Goal: Ask a question

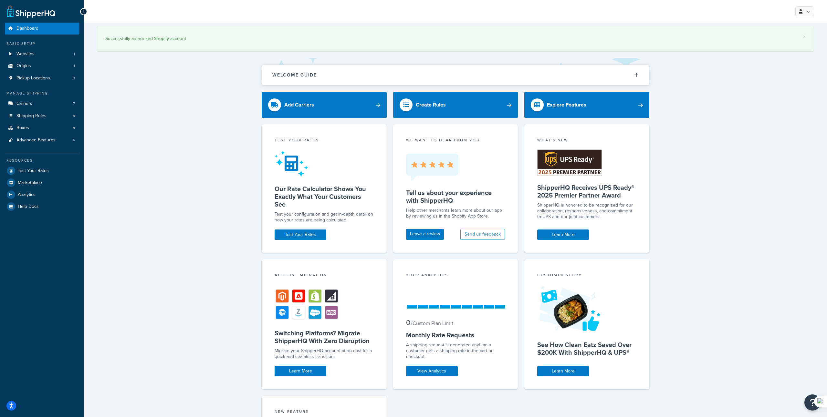
click at [192, 76] on div "× Successfully authorized Shopify account Welcome Guide ShipperHQ: An Overview …" at bounding box center [455, 285] width 743 height 524
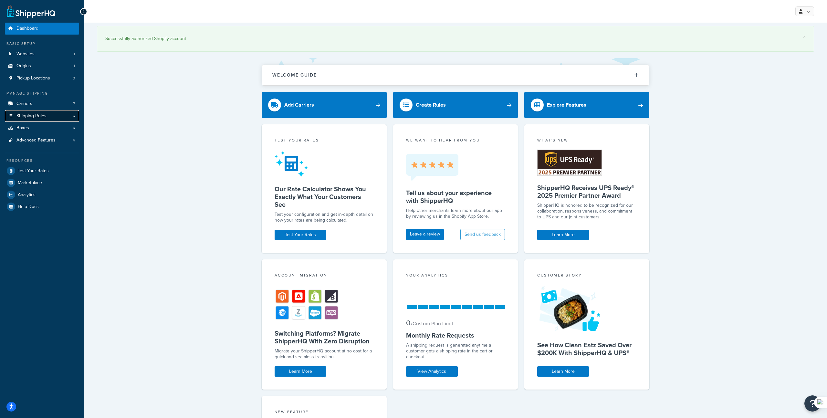
click at [34, 116] on span "Shipping Rules" at bounding box center [31, 115] width 30 height 5
click at [73, 114] on link "Shipping Rules" at bounding box center [42, 116] width 74 height 12
click at [64, 114] on link "Shipping Rules" at bounding box center [42, 116] width 74 height 12
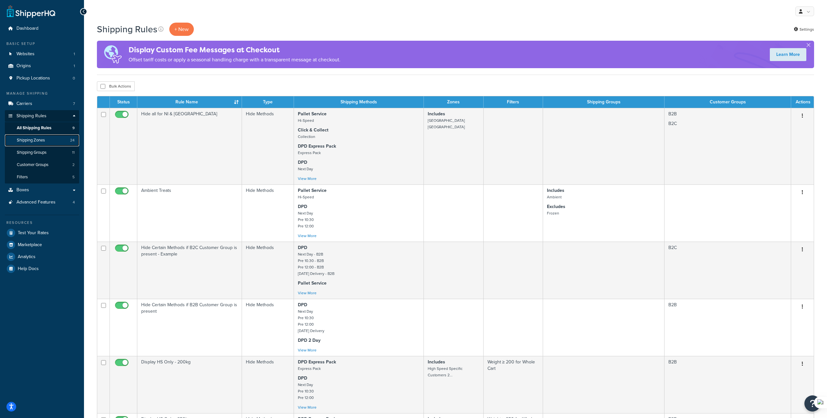
click at [44, 141] on span "Shipping Zones" at bounding box center [31, 140] width 28 height 5
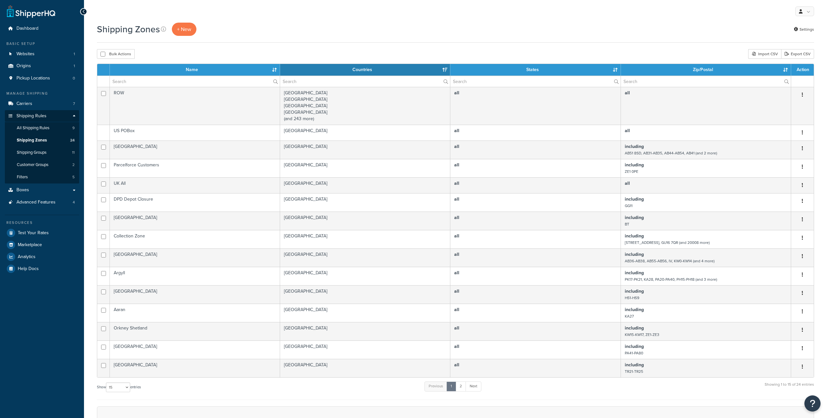
select select "15"
click at [34, 153] on span "Shipping Groups" at bounding box center [32, 152] width 30 height 5
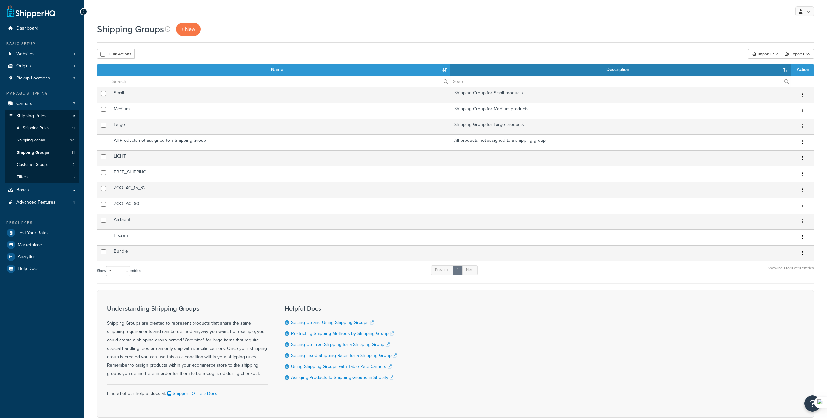
select select "15"
click at [32, 168] on link "Customer Groups 2" at bounding box center [42, 165] width 74 height 12
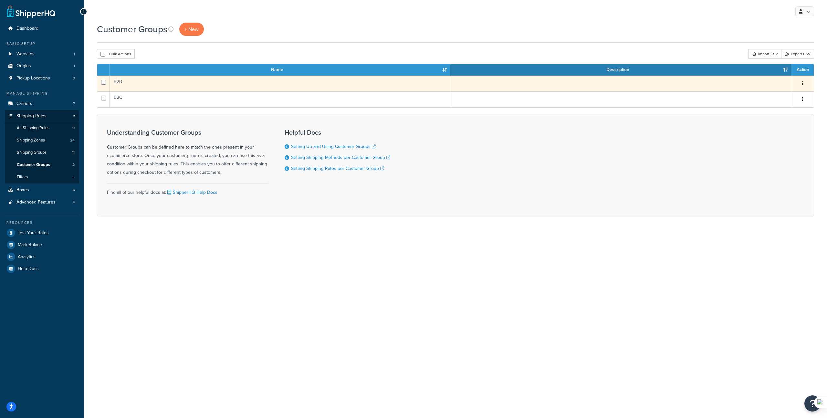
click at [132, 85] on td "B2B" at bounding box center [280, 84] width 340 height 16
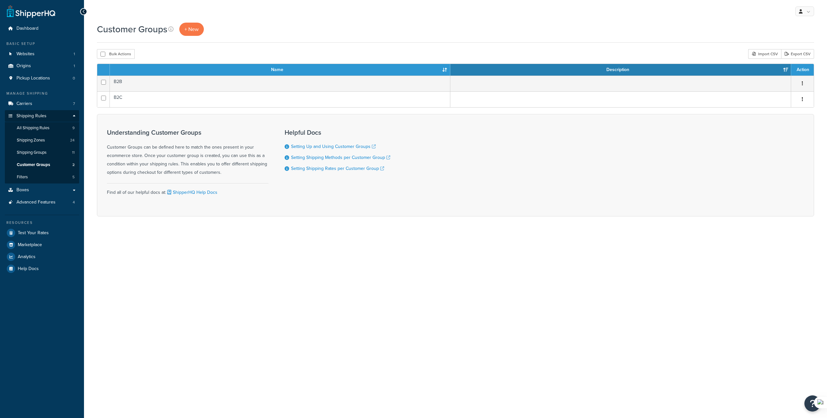
click at [135, 103] on td "B2C" at bounding box center [280, 99] width 340 height 16
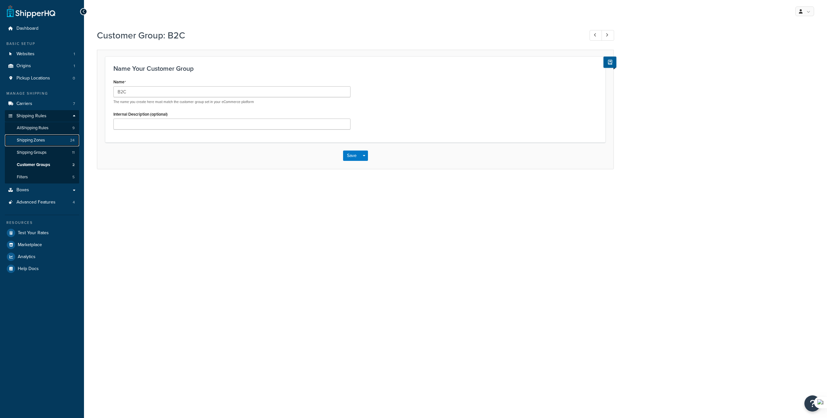
click at [35, 138] on span "Shipping Zones" at bounding box center [31, 140] width 28 height 5
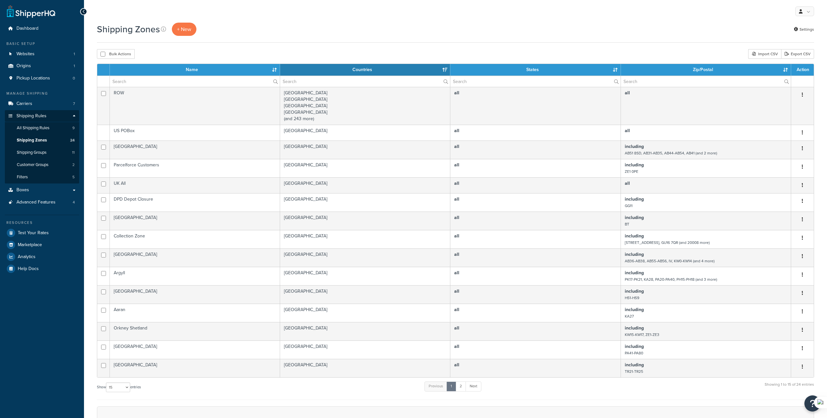
select select "15"
click at [37, 77] on span "Pickup Locations" at bounding box center [33, 78] width 34 height 5
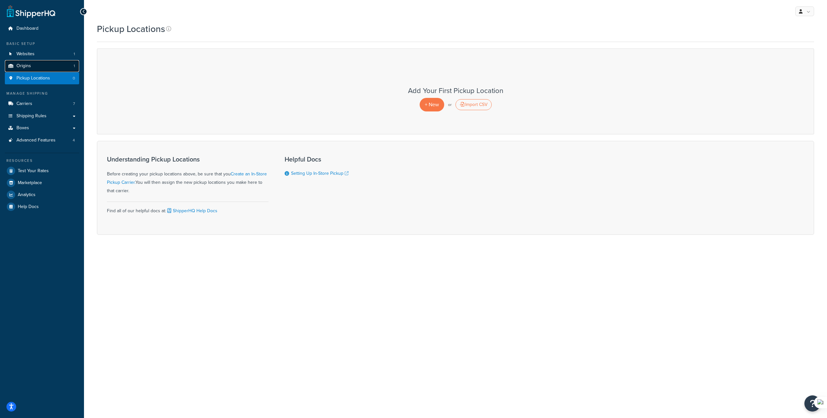
click at [42, 70] on link "Origins 1" at bounding box center [42, 66] width 74 height 12
click at [41, 117] on span "Shipping Rules" at bounding box center [31, 115] width 30 height 5
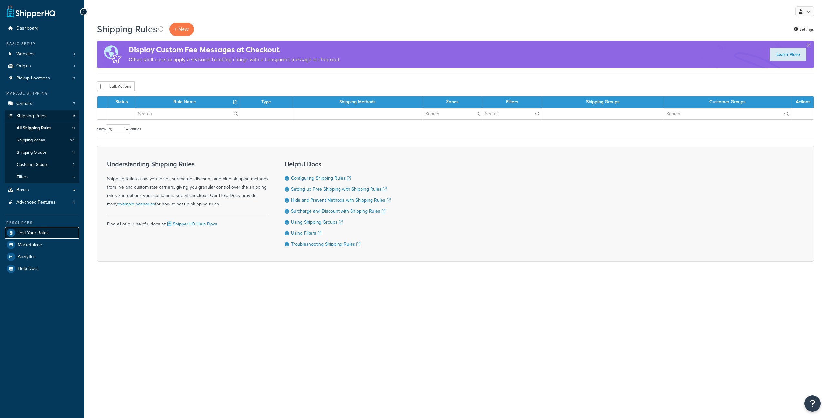
click at [32, 231] on span "Test Your Rates" at bounding box center [33, 232] width 31 height 5
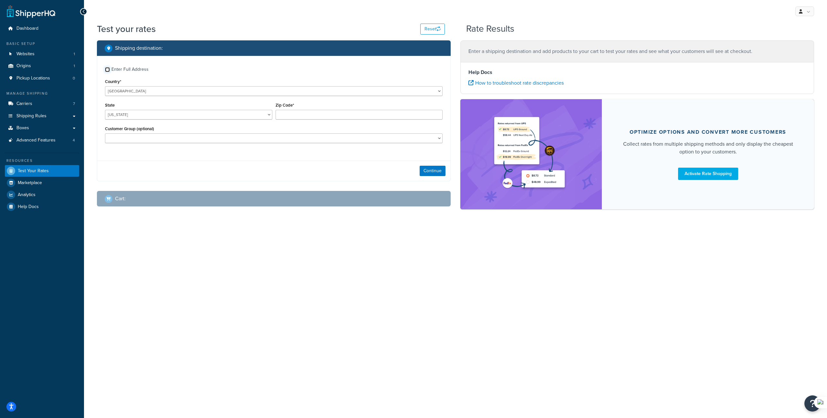
click at [106, 69] on input "Enter Full Address" at bounding box center [107, 69] width 5 height 5
checkbox input "true"
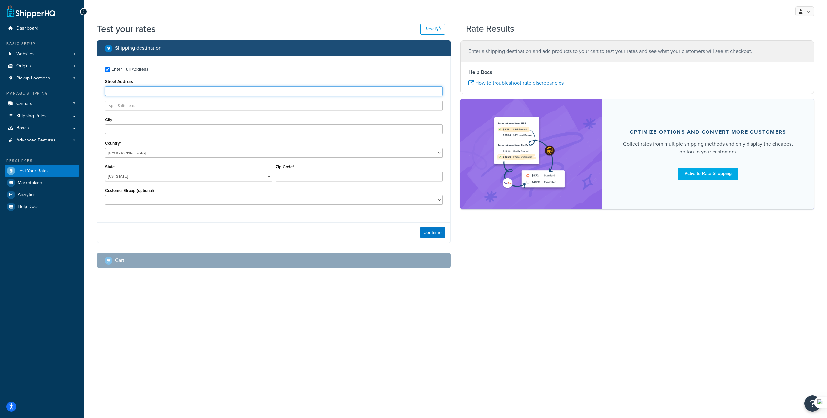
click at [130, 90] on input "Street Address" at bounding box center [274, 91] width 338 height 10
type input "[STREET_ADDRESS][PERSON_NAME]"
type input "Taunton"
select select "GB"
type input "TA27UD"
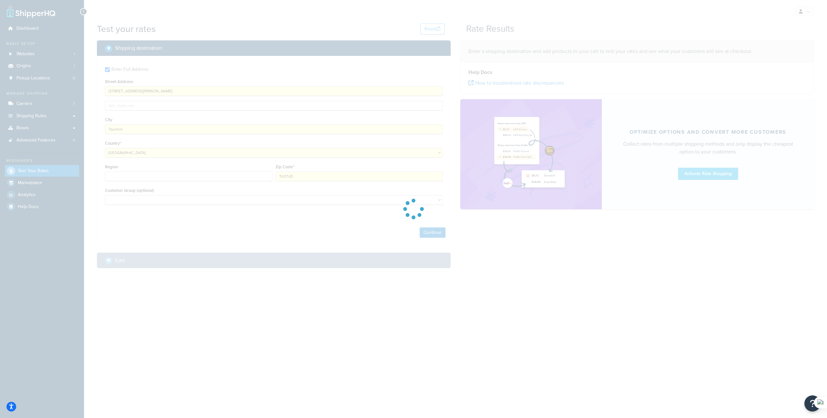
type input "AL"
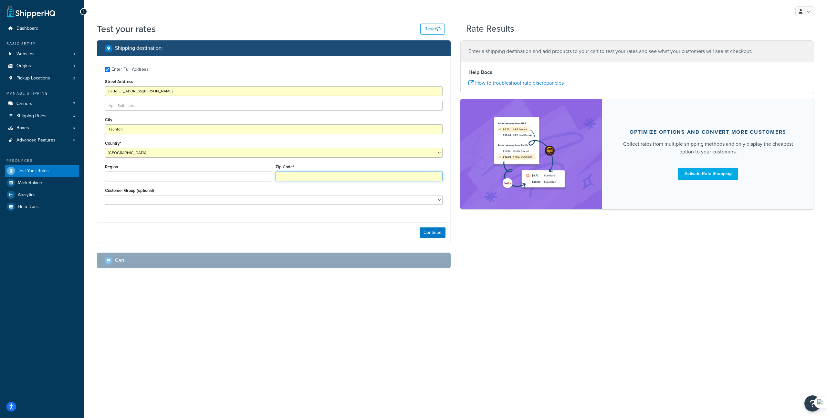
click at [307, 180] on input "Zip Code*" at bounding box center [359, 177] width 167 height 10
type input "TA27UD"
click at [224, 173] on input "Region" at bounding box center [188, 177] width 167 height 10
click at [208, 179] on input "Region" at bounding box center [188, 177] width 167 height 10
type input "Somerset"
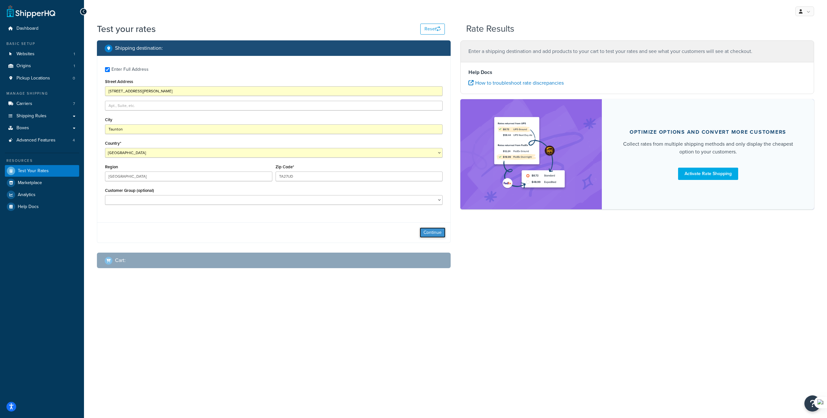
click at [436, 234] on button "Continue" at bounding box center [433, 232] width 26 height 10
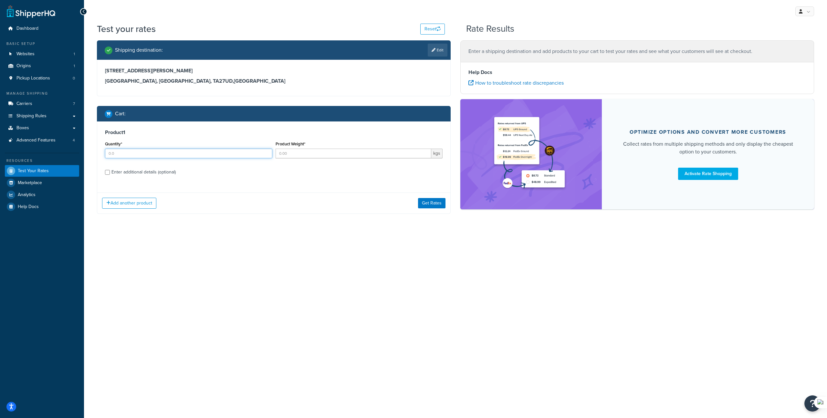
click at [195, 156] on input "Quantity*" at bounding box center [188, 154] width 167 height 10
type input "10"
click at [315, 157] on input "Product Weight*" at bounding box center [354, 154] width 156 height 10
type input "5"
click at [436, 206] on button "Get Rates" at bounding box center [431, 203] width 27 height 10
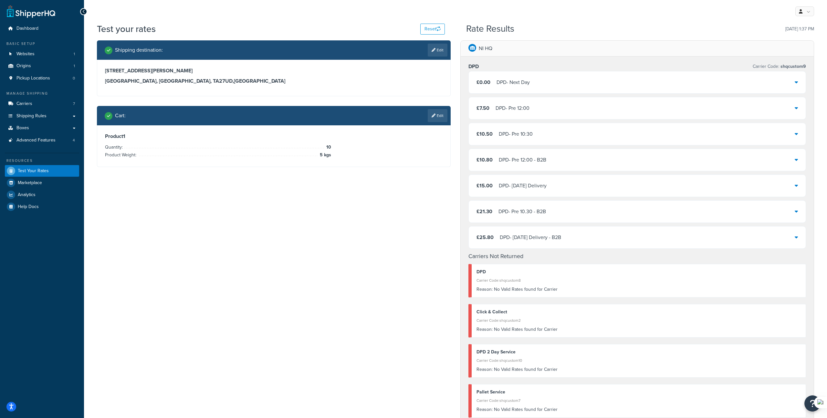
click at [532, 109] on div "£7.50 DPD - Pre 12:00" at bounding box center [637, 108] width 337 height 22
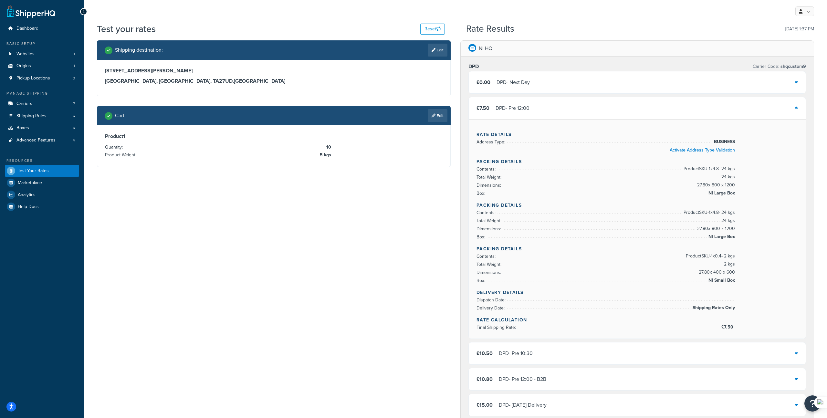
click at [528, 98] on div "£7.50 DPD - Pre 12:00" at bounding box center [637, 108] width 337 height 22
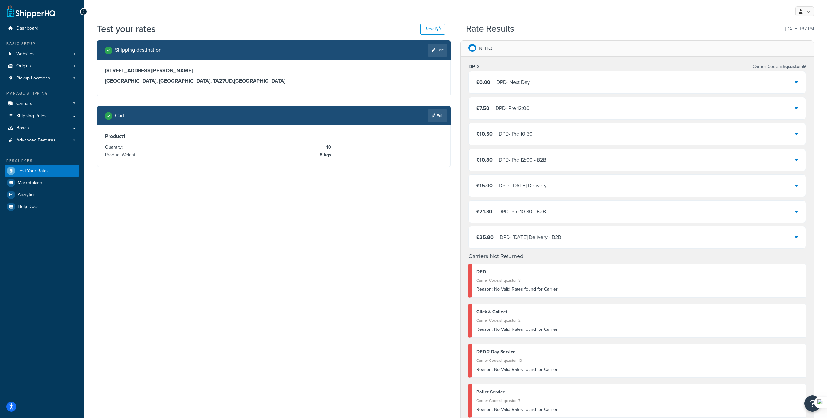
click at [527, 87] on div "DPD - Next Day" at bounding box center [512, 82] width 33 height 9
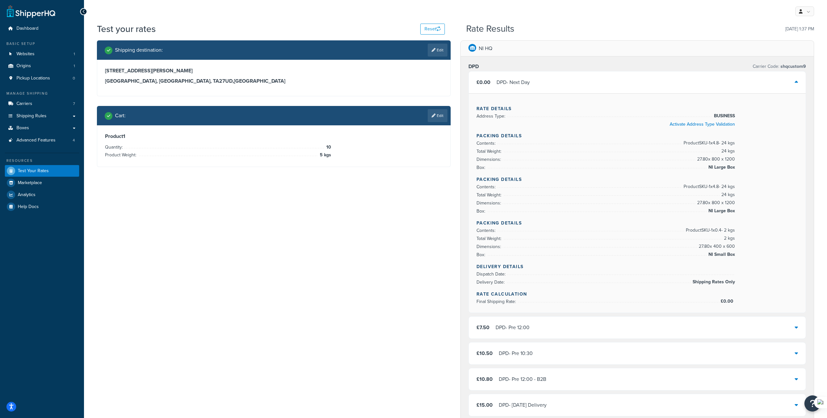
click at [527, 87] on div "DPD - Next Day" at bounding box center [512, 82] width 33 height 9
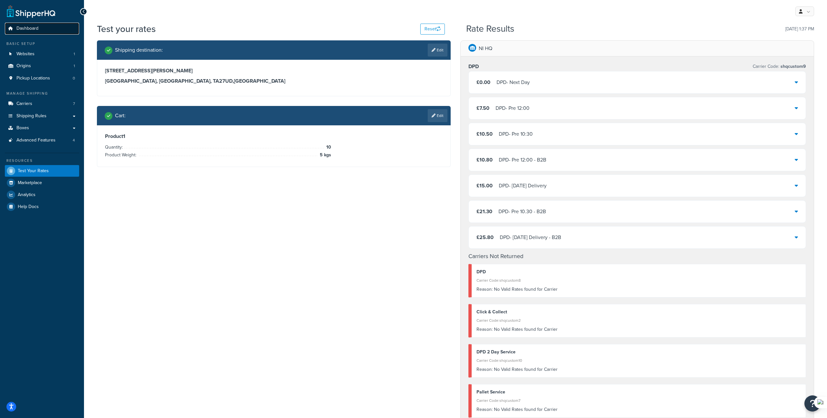
click at [34, 28] on span "Dashboard" at bounding box center [27, 28] width 22 height 5
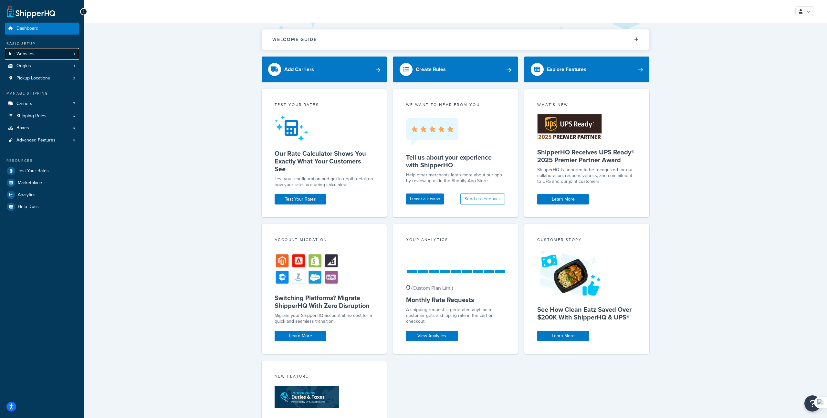
click at [36, 53] on link "Websites 1" at bounding box center [42, 54] width 74 height 12
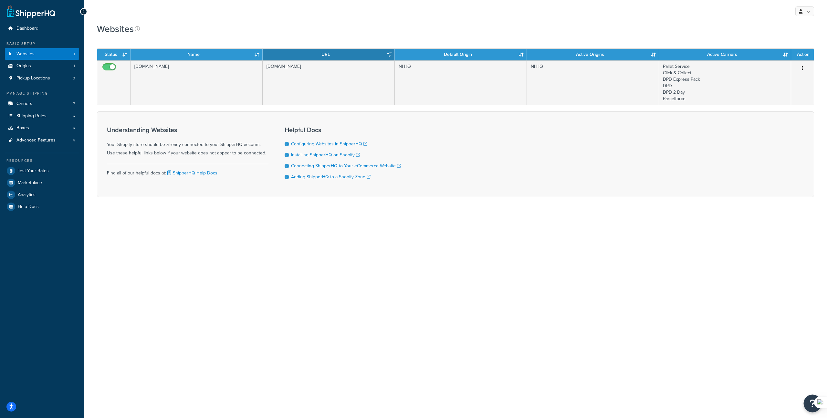
click at [806, 400] on button "Open Resource Center" at bounding box center [813, 404] width 18 height 18
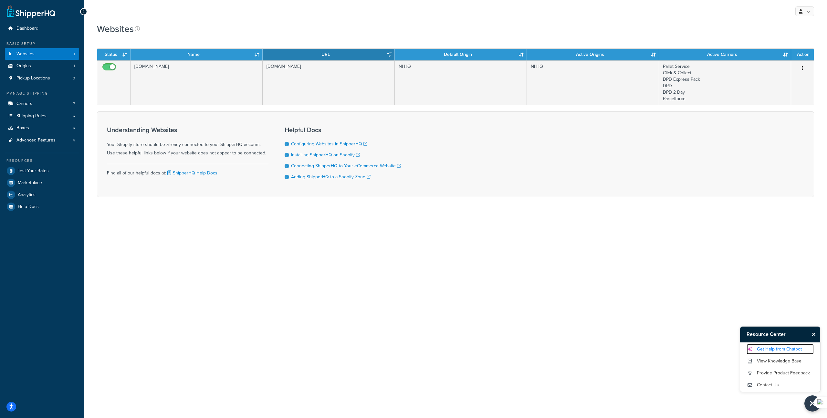
click at [786, 351] on link "Get Help from Chatbot" at bounding box center [779, 349] width 67 height 10
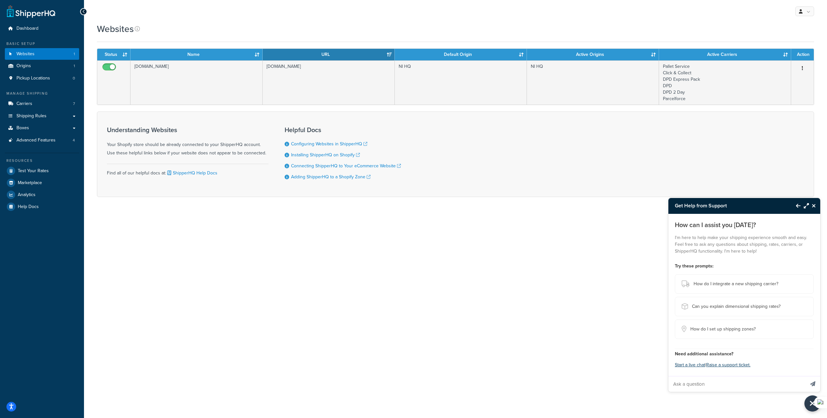
click at [693, 385] on input "Ask a question" at bounding box center [736, 384] width 136 height 16
type input "We use Recharge to manage subscriptions. The first order in a subscription is p…"
click at [805, 376] on button "Send message" at bounding box center [812, 384] width 15 height 16
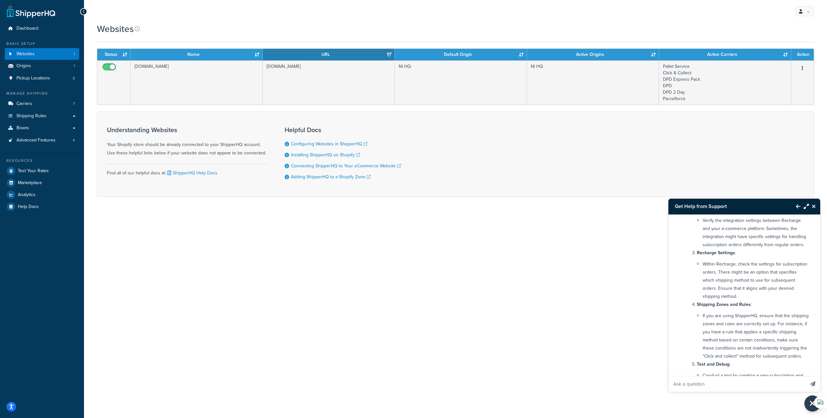
scroll to position [169, 0]
click at [30, 113] on span "Shipping Rules" at bounding box center [31, 115] width 30 height 5
click at [66, 115] on link "Shipping Rules" at bounding box center [42, 116] width 74 height 12
click at [73, 115] on link "Shipping Rules" at bounding box center [42, 116] width 74 height 12
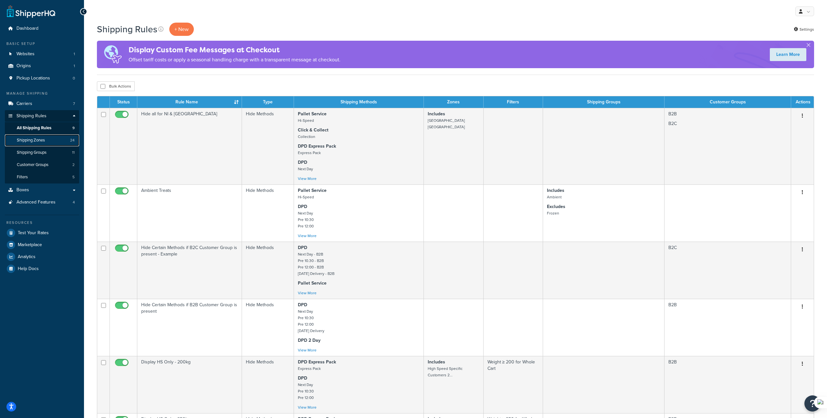
click at [34, 140] on span "Shipping Zones" at bounding box center [31, 140] width 28 height 5
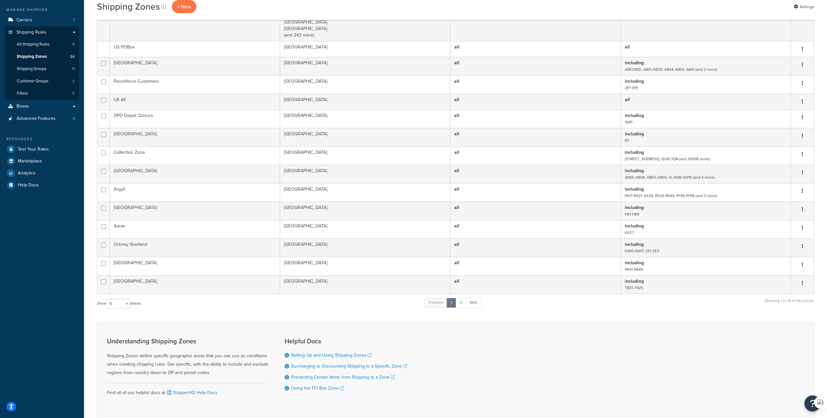
scroll to position [85, 0]
click at [114, 302] on select "10 15 25 50 100" at bounding box center [118, 302] width 24 height 10
select select "100"
click at [107, 307] on select "10 15 25 50 100" at bounding box center [118, 302] width 24 height 10
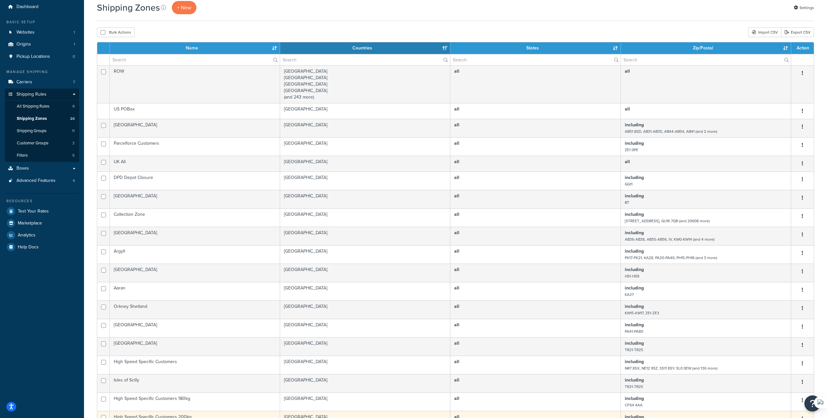
scroll to position [22, 0]
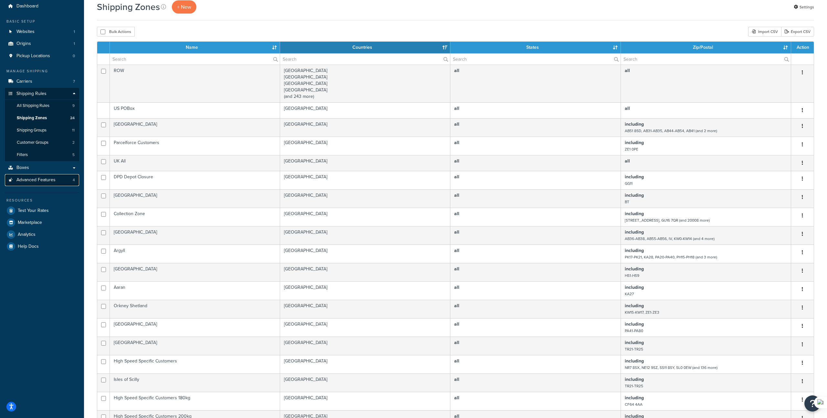
click at [47, 177] on span "Advanced Features" at bounding box center [35, 179] width 39 height 5
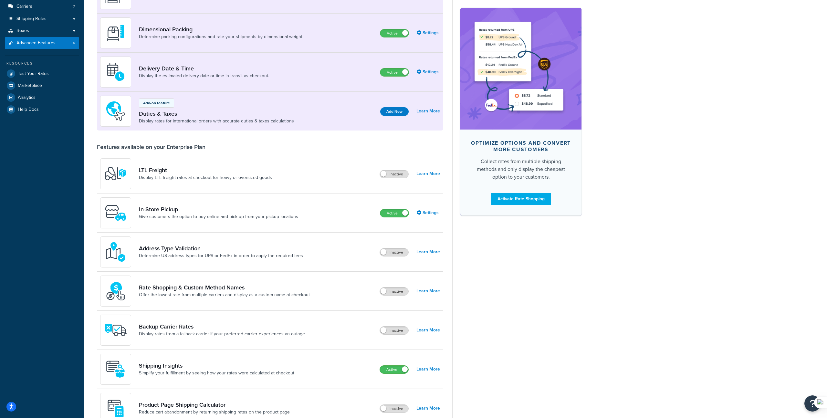
scroll to position [100, 0]
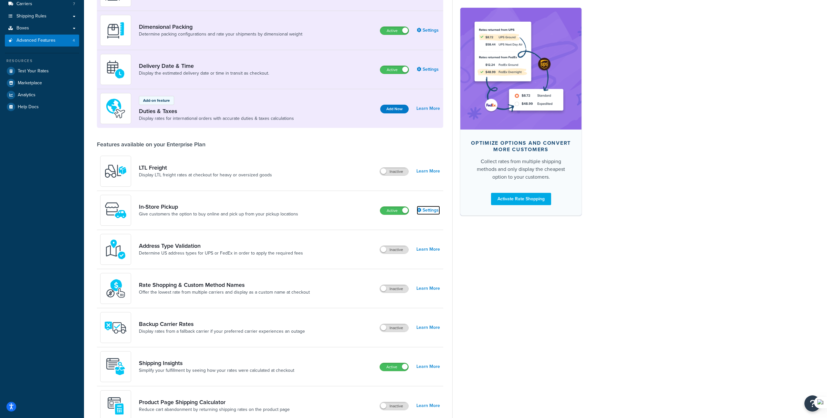
click at [432, 209] on link "Settings" at bounding box center [428, 210] width 23 height 9
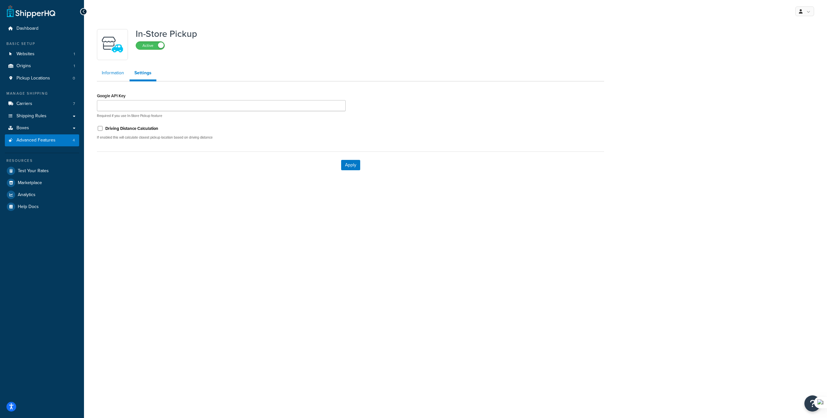
click at [110, 73] on link "Information" at bounding box center [113, 73] width 32 height 13
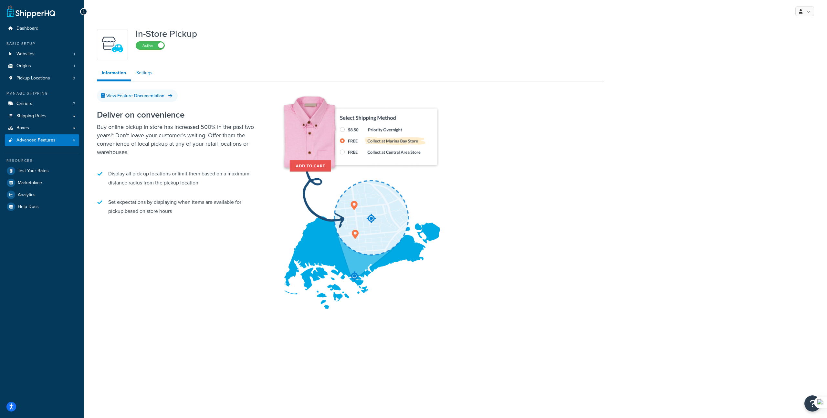
click at [146, 73] on link "Settings" at bounding box center [144, 73] width 26 height 13
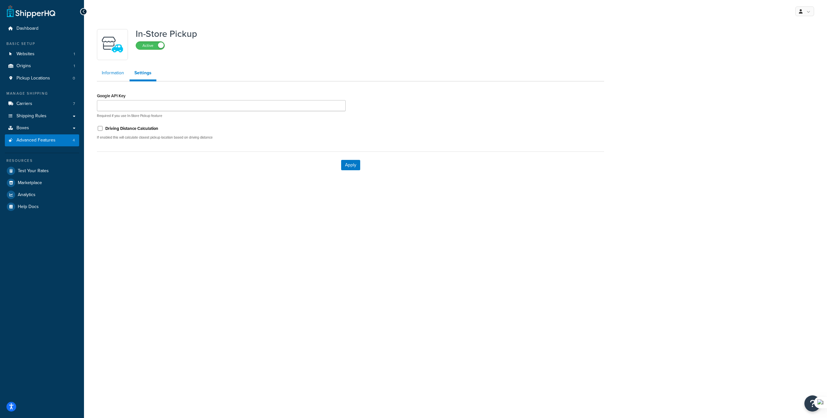
click at [108, 77] on link "Information" at bounding box center [113, 73] width 32 height 13
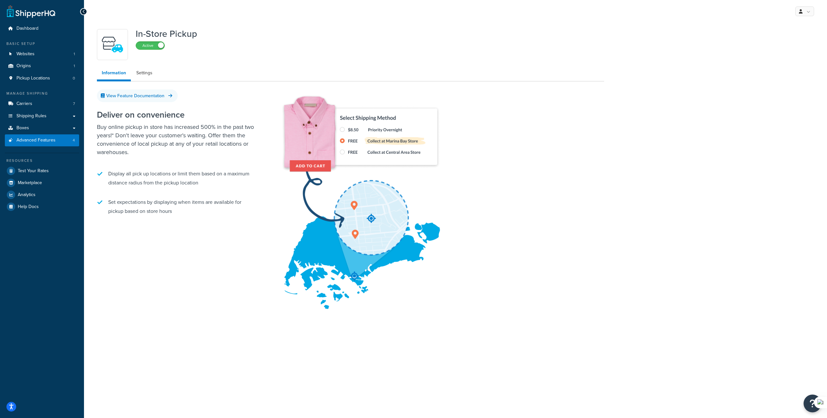
click at [806, 401] on button "Open Resource Center" at bounding box center [813, 404] width 18 height 18
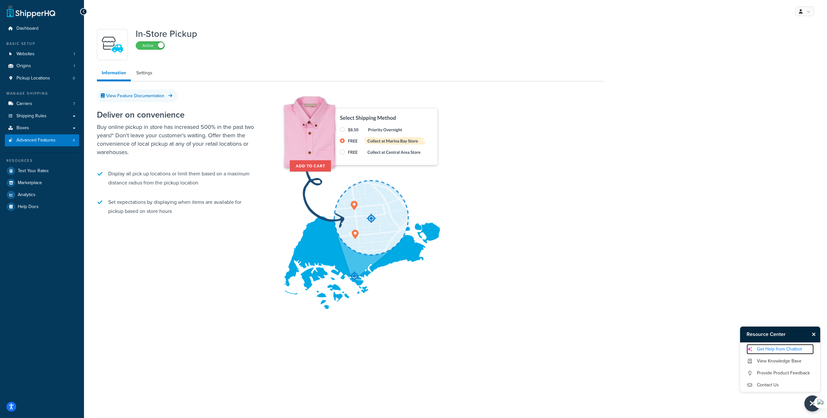
click at [768, 349] on link "Get Help from Chatbot" at bounding box center [779, 349] width 67 height 10
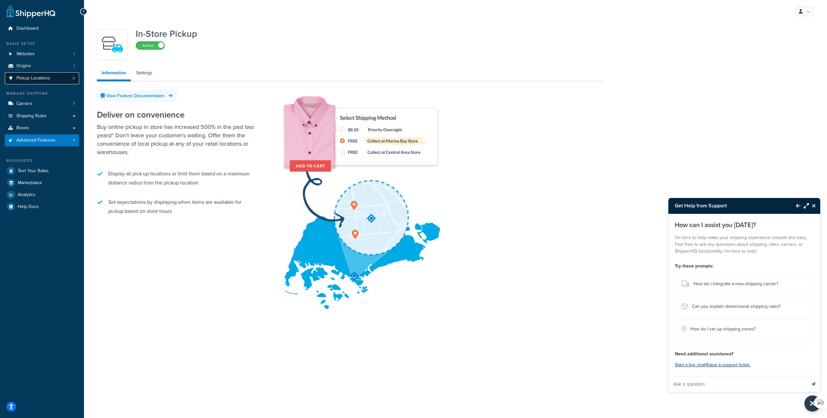
click at [43, 79] on span "Pickup Locations" at bounding box center [33, 78] width 34 height 5
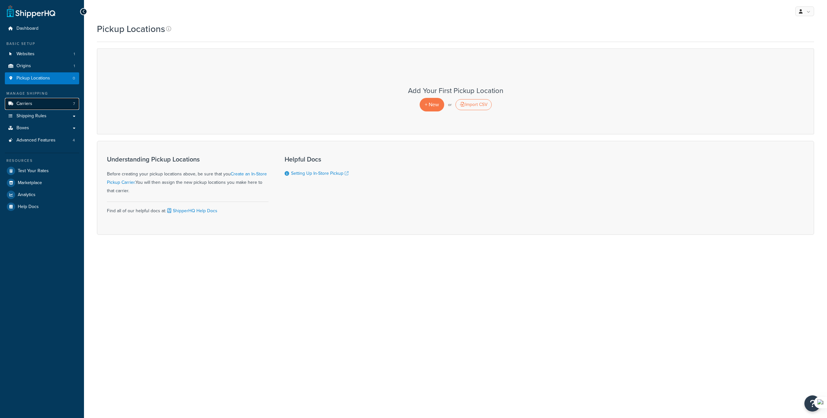
click at [29, 107] on link "Carriers 7" at bounding box center [42, 104] width 74 height 12
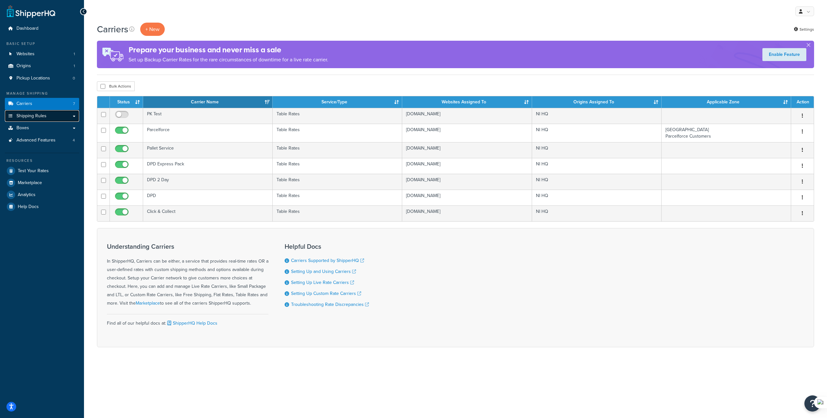
click at [37, 115] on span "Shipping Rules" at bounding box center [31, 115] width 30 height 5
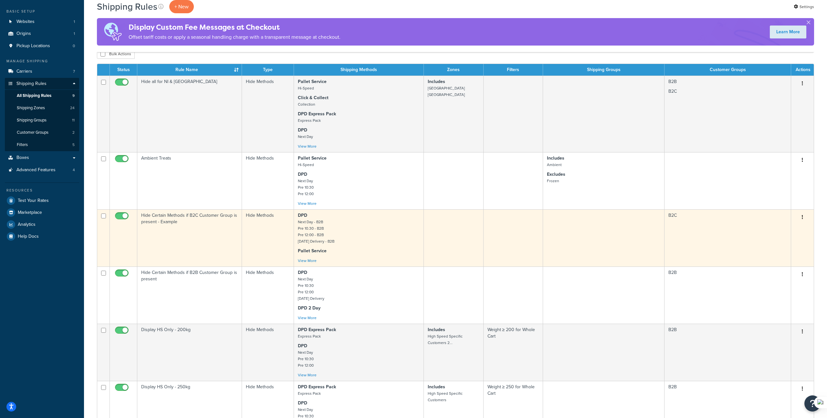
scroll to position [29, 0]
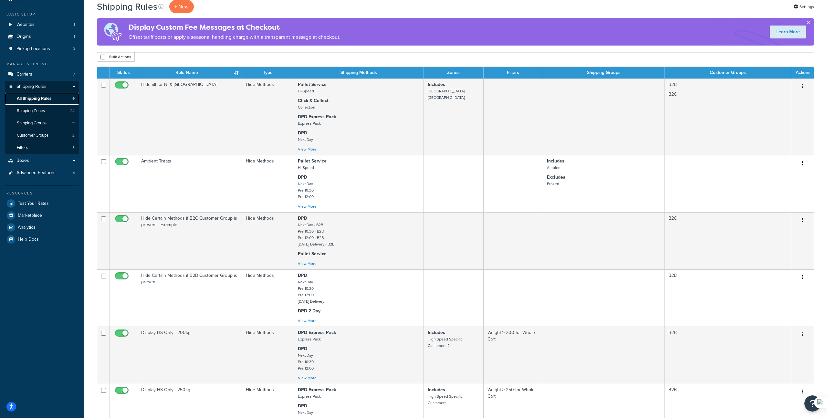
click at [40, 100] on span "All Shipping Rules" at bounding box center [34, 98] width 35 height 5
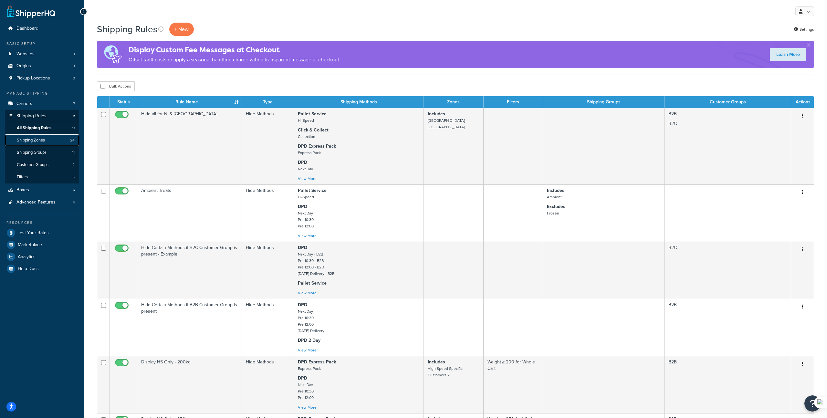
click at [29, 140] on span "Shipping Zones" at bounding box center [31, 140] width 28 height 5
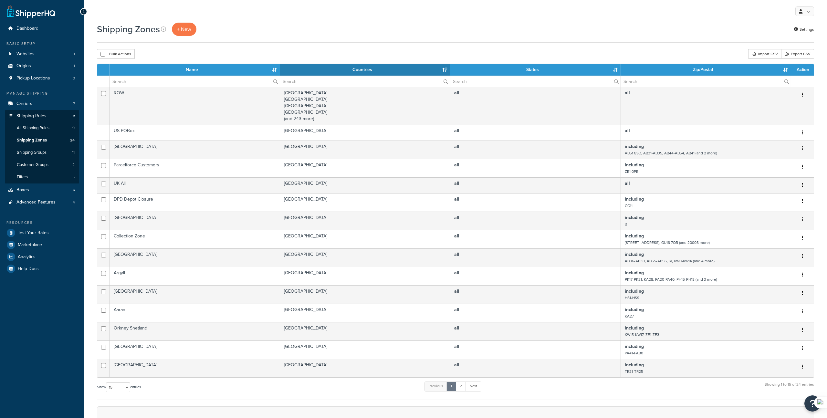
select select "15"
click at [36, 128] on span "All Shipping Rules" at bounding box center [33, 127] width 33 height 5
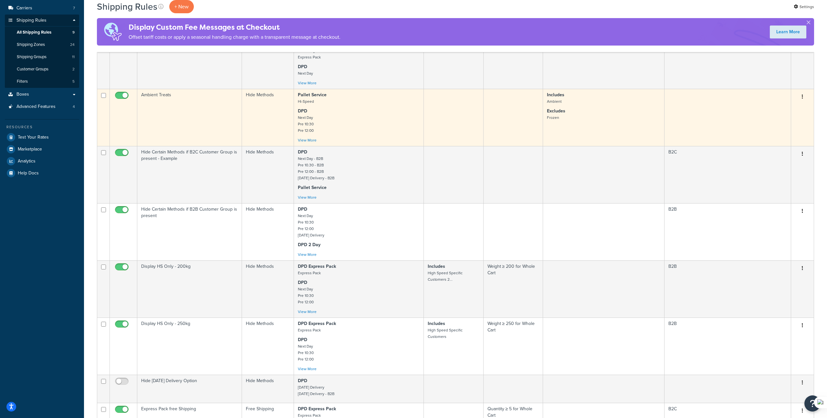
scroll to position [120, 0]
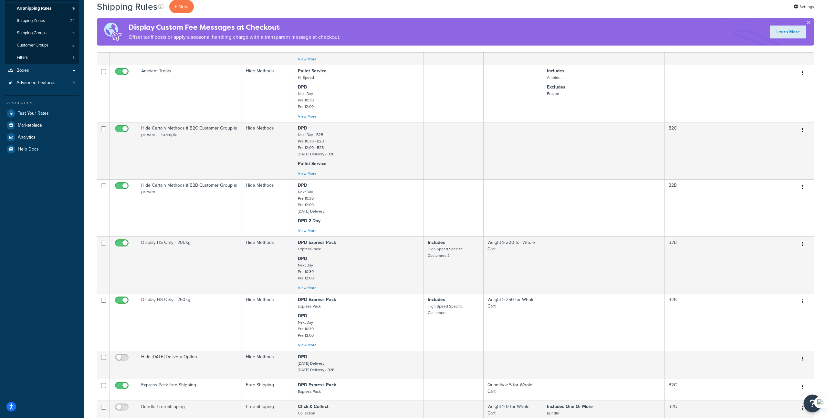
click at [809, 398] on button "Open Resource Center" at bounding box center [813, 404] width 18 height 18
click at [773, 350] on link "Get Help from Chatbot" at bounding box center [779, 349] width 67 height 10
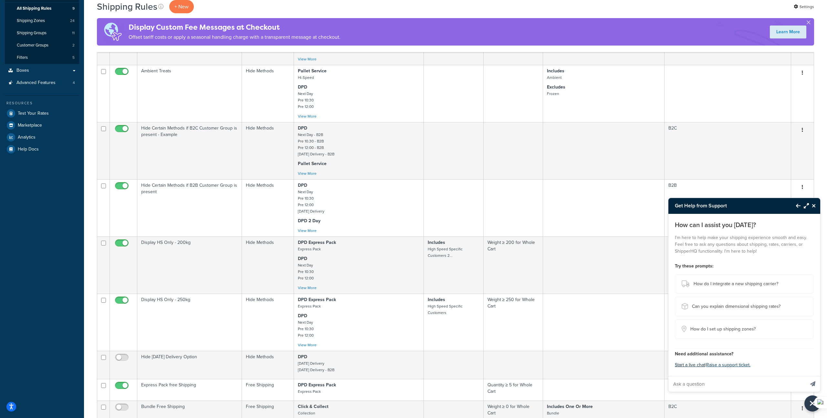
click at [694, 364] on button "Start a live chat" at bounding box center [690, 364] width 30 height 9
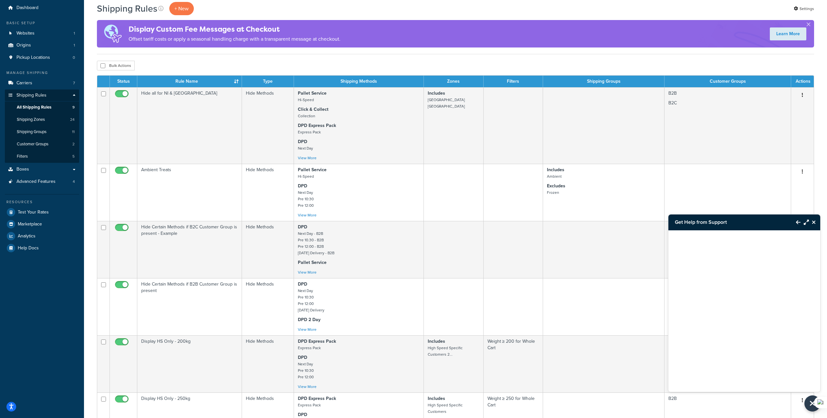
scroll to position [0, 0]
